Goal: Information Seeking & Learning: Learn about a topic

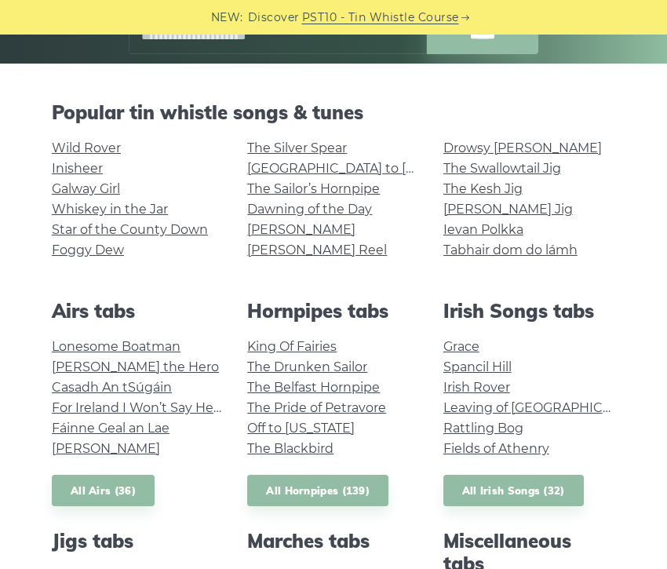
scroll to position [315, 0]
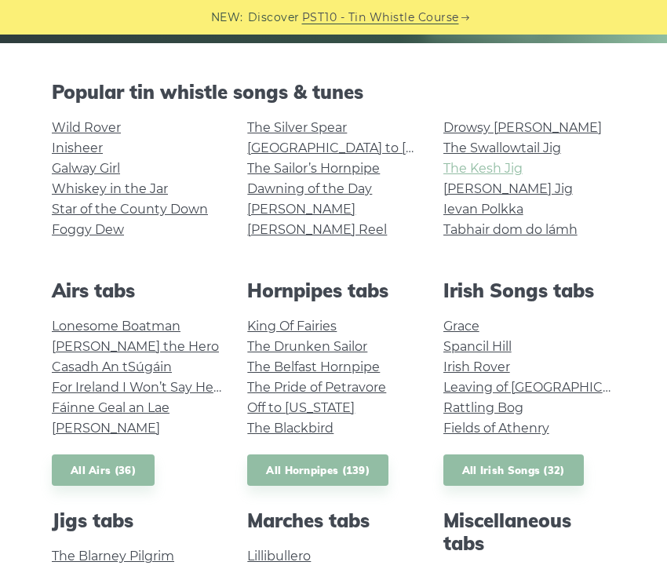
click at [461, 168] on link "The Kesh Jig" at bounding box center [482, 168] width 79 height 15
click at [494, 364] on link "Irish Rover" at bounding box center [476, 366] width 67 height 15
click at [479, 147] on link "The Swallowtail Jig" at bounding box center [502, 147] width 118 height 15
click at [284, 224] on link "[PERSON_NAME] Reel" at bounding box center [317, 229] width 140 height 15
click at [93, 121] on link "Wild Rover" at bounding box center [86, 127] width 69 height 15
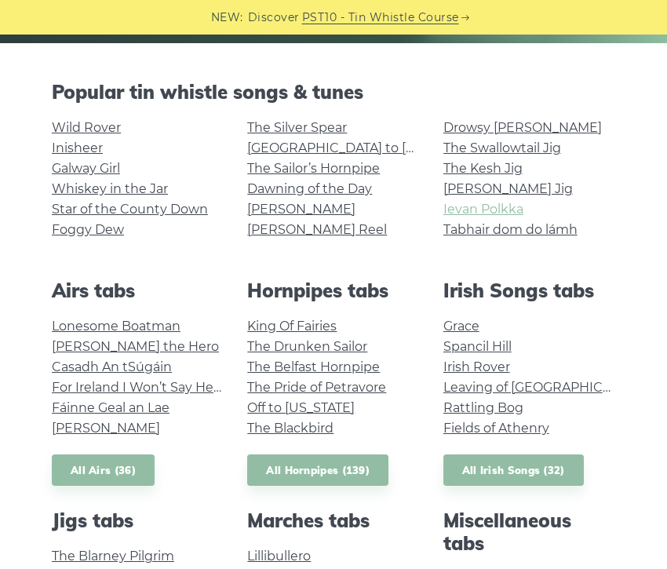
click at [483, 214] on link "Ievan Polkka" at bounding box center [483, 209] width 80 height 15
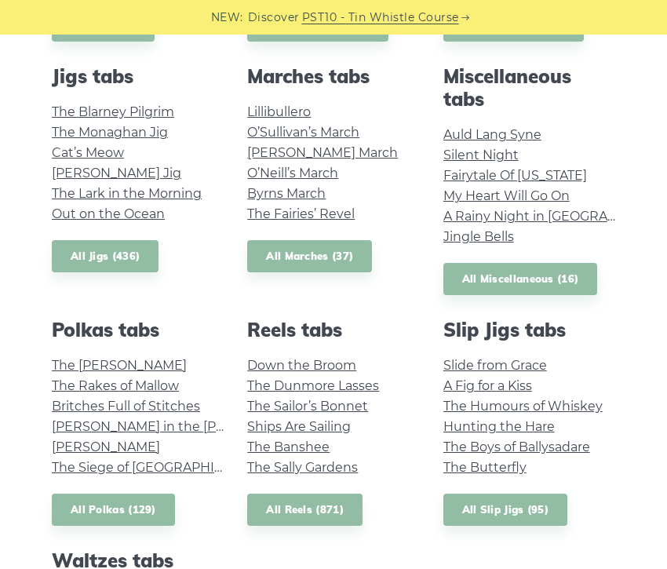
scroll to position [782, 0]
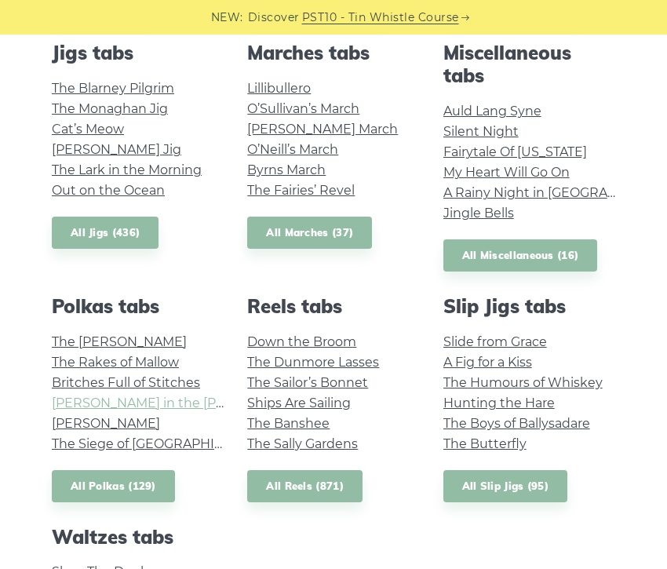
click at [97, 397] on link "Maggie in the Woods" at bounding box center [182, 402] width 260 height 15
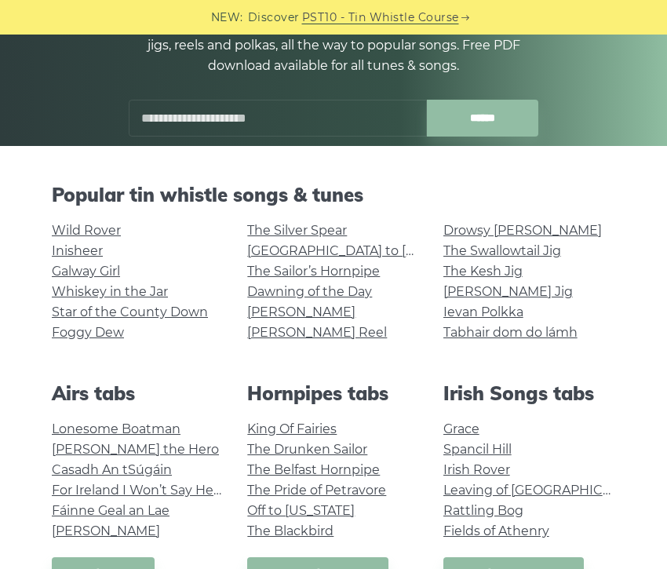
scroll to position [219, 0]
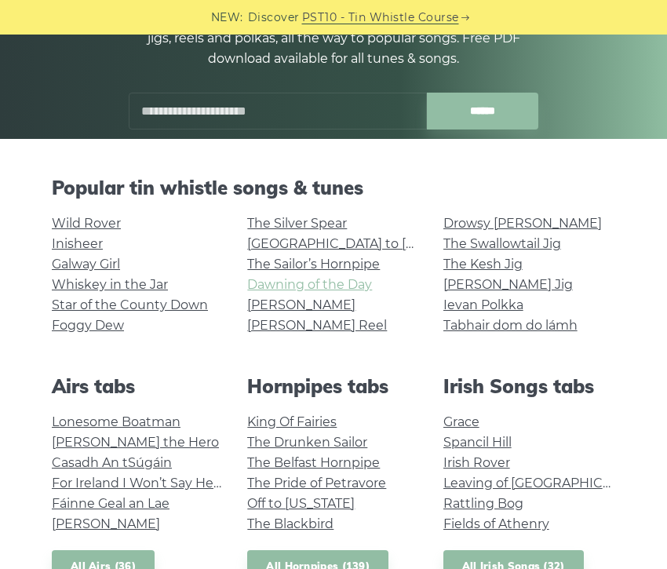
click at [308, 284] on link "Dawning of the Day" at bounding box center [309, 284] width 125 height 15
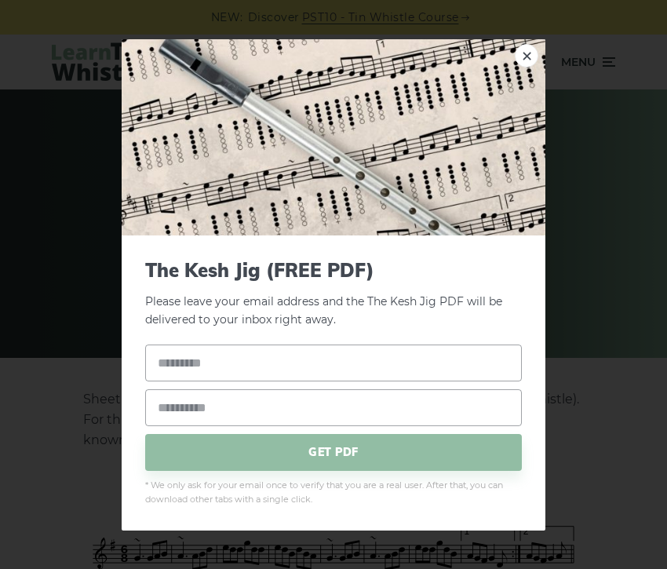
click at [542, 53] on img at bounding box center [334, 136] width 424 height 196
click at [519, 50] on link "×" at bounding box center [527, 55] width 24 height 24
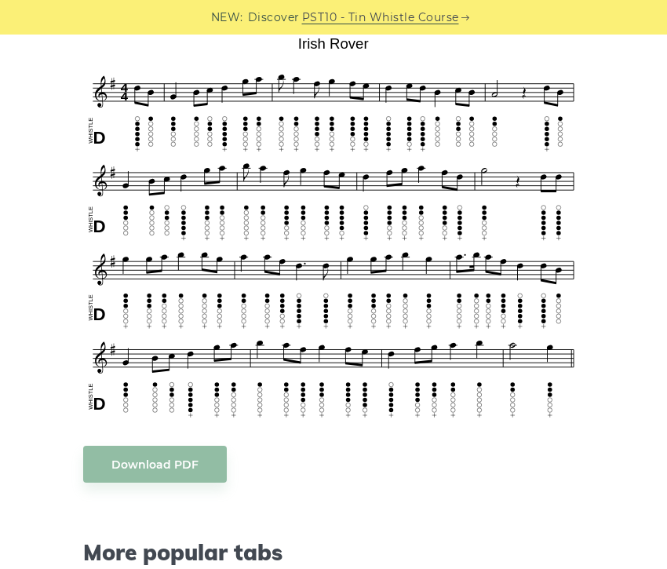
scroll to position [476, 0]
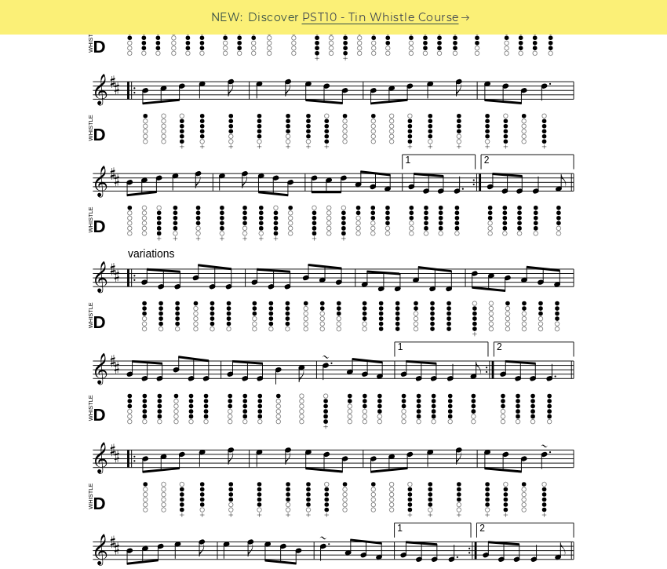
scroll to position [638, 0]
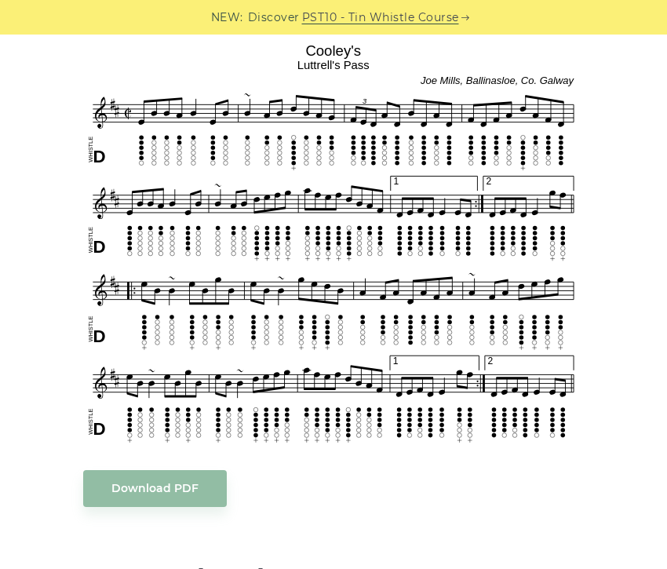
scroll to position [439, 0]
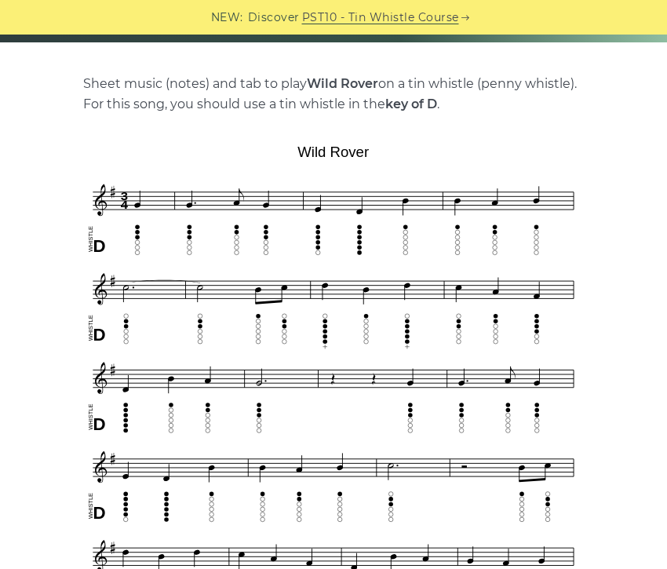
scroll to position [331, 0]
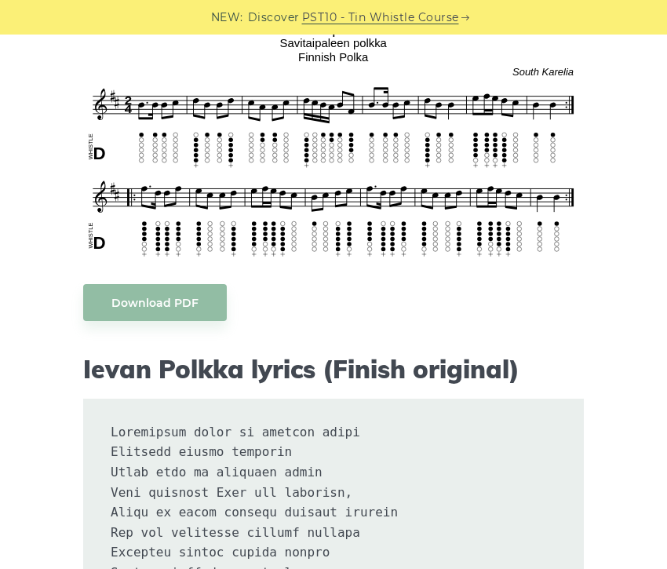
scroll to position [419, 0]
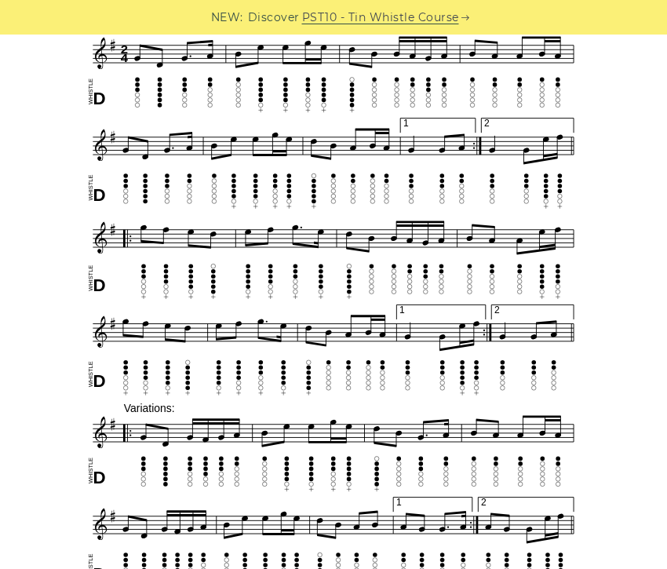
scroll to position [501, 0]
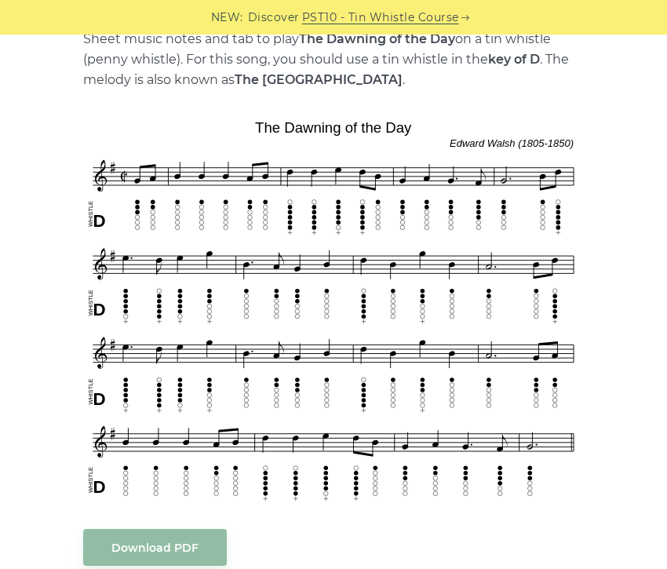
scroll to position [378, 0]
